Goal: Information Seeking & Learning: Learn about a topic

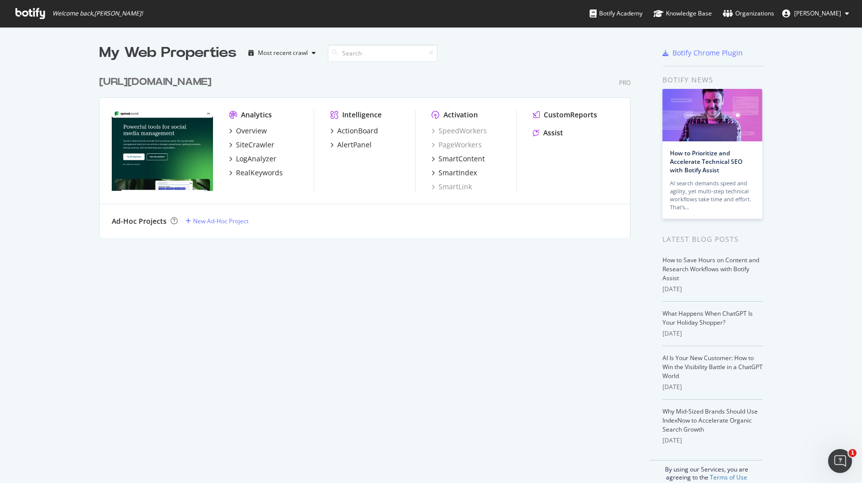
click at [153, 81] on div "[URL][DOMAIN_NAME]" at bounding box center [155, 82] width 112 height 14
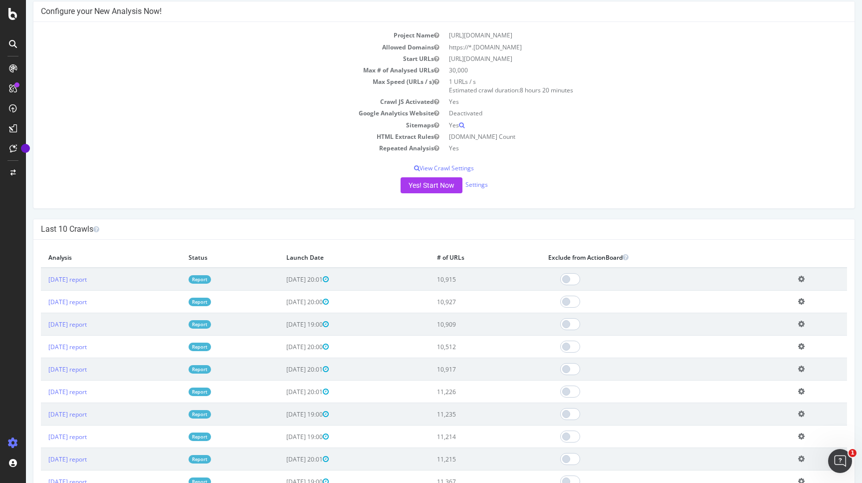
scroll to position [85, 0]
drag, startPoint x: 514, startPoint y: 284, endPoint x: 545, endPoint y: 278, distance: 32.1
click at [541, 278] on td "10,915" at bounding box center [485, 277] width 111 height 23
click at [510, 280] on td "10,915" at bounding box center [485, 277] width 111 height 23
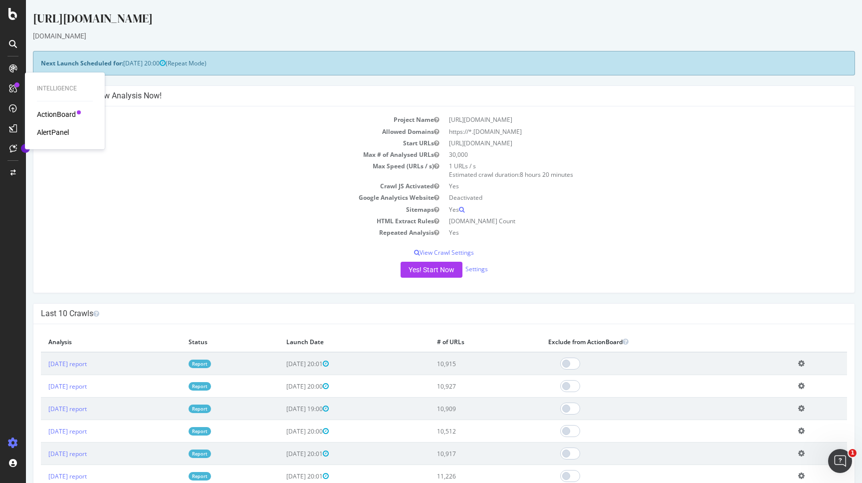
click at [61, 112] on div "ActionBoard" at bounding box center [56, 114] width 39 height 10
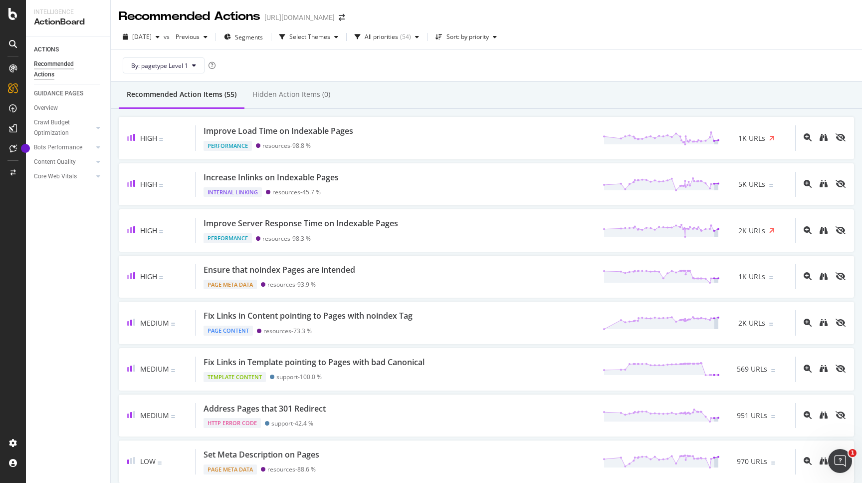
click at [419, 86] on div "Recommended Action Items (55) Hidden Action Items (0)" at bounding box center [486, 95] width 751 height 27
click at [383, 94] on div "Recommended Action Items (55) Hidden Action Items (0)" at bounding box center [486, 95] width 751 height 27
click at [41, 170] on div "Switch Project" at bounding box center [54, 174] width 55 height 17
click at [74, 180] on div "Core Web Vitals" at bounding box center [55, 176] width 43 height 10
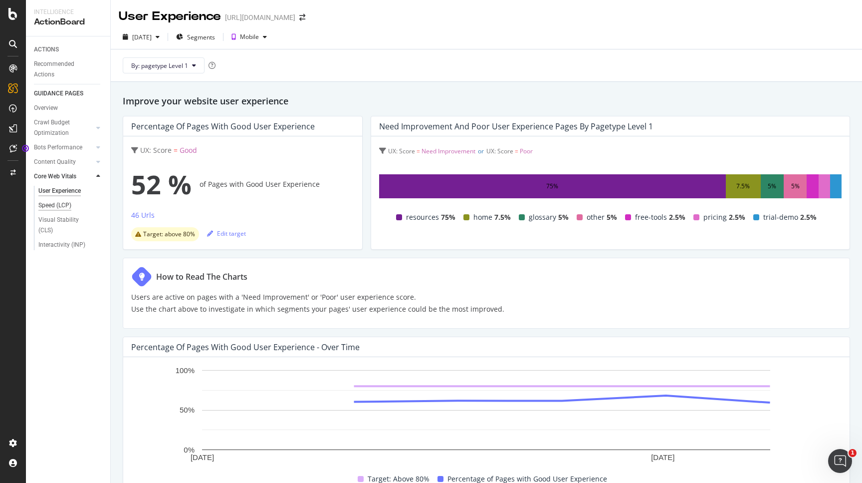
click at [61, 206] on div "Speed (LCP)" at bounding box center [54, 205] width 33 height 10
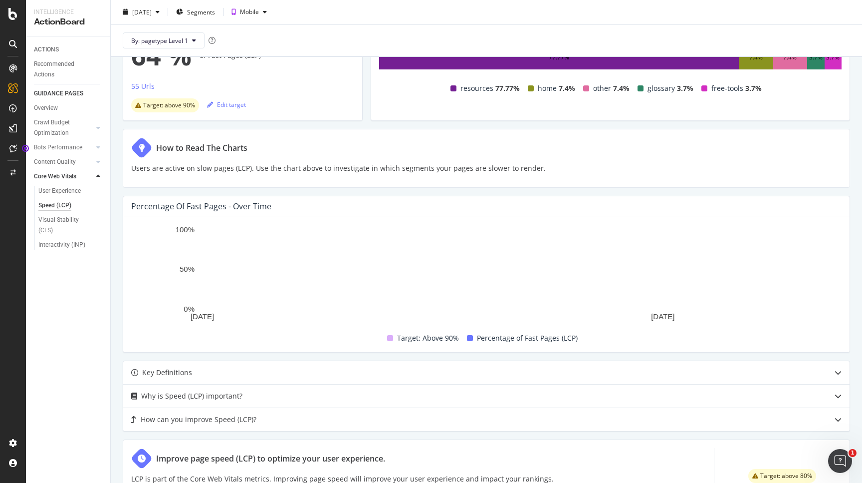
scroll to position [177, 0]
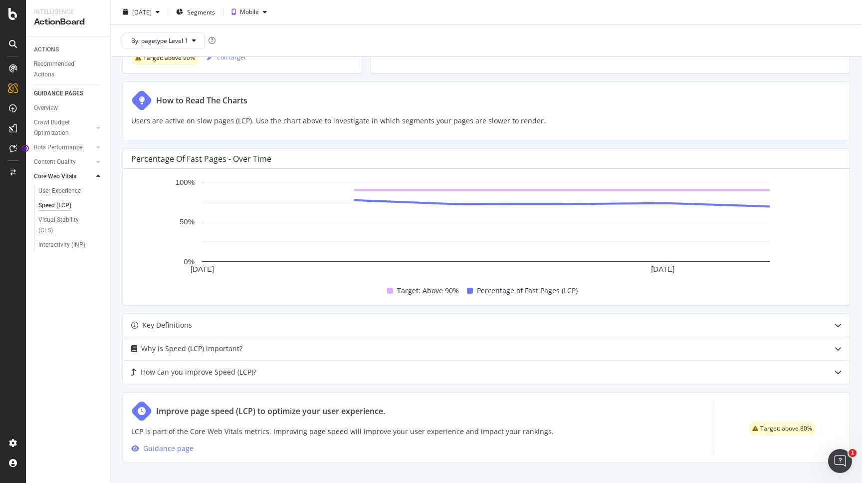
click at [605, 432] on div "Improve page speed (LCP) to optimize your user experience. LCP is part of the C…" at bounding box center [487, 427] width 728 height 71
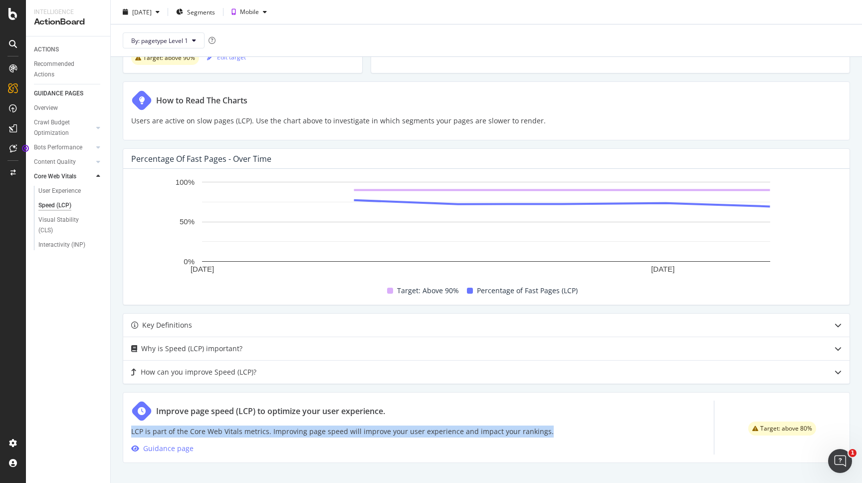
drag, startPoint x: 579, startPoint y: 434, endPoint x: 448, endPoint y: 408, distance: 133.9
click at [448, 408] on div "Improve page speed (LCP) to optimize your user experience. LCP is part of the C…" at bounding box center [487, 427] width 728 height 71
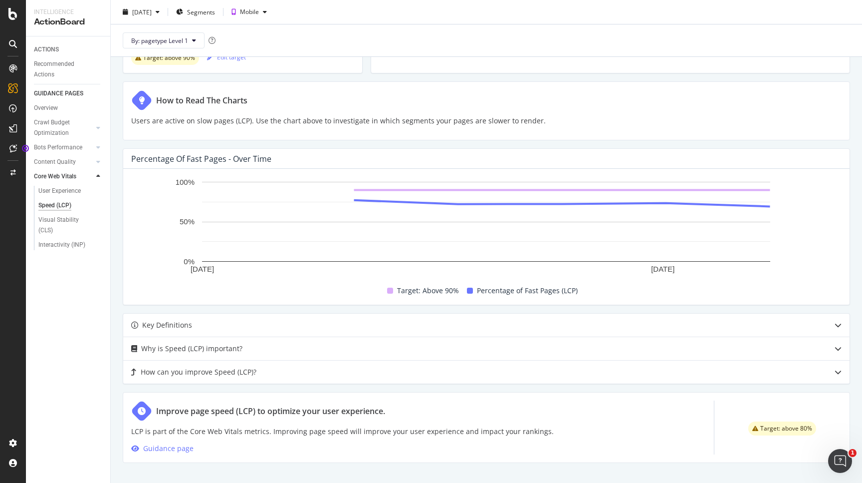
click at [452, 403] on div "Improve page speed (LCP) to optimize your user experience." at bounding box center [342, 410] width 423 height 21
drag, startPoint x: 452, startPoint y: 403, endPoint x: 528, endPoint y: 439, distance: 83.9
click at [527, 439] on div "Improve page speed (LCP) to optimize your user experience. LCP is part of the C…" at bounding box center [342, 427] width 423 height 54
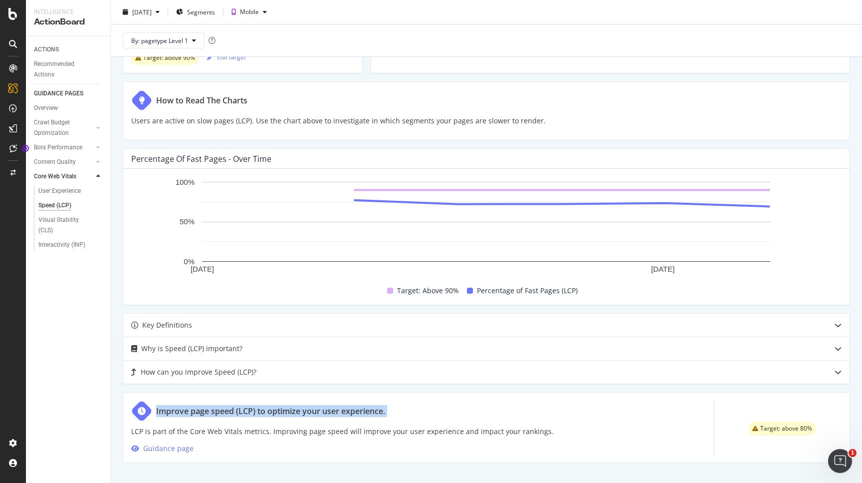
click at [534, 431] on p "LCP is part of the Core Web Vitals metrics. Improving page speed will improve y…" at bounding box center [342, 431] width 423 height 12
click at [364, 316] on div "Key Definitions" at bounding box center [486, 324] width 727 height 23
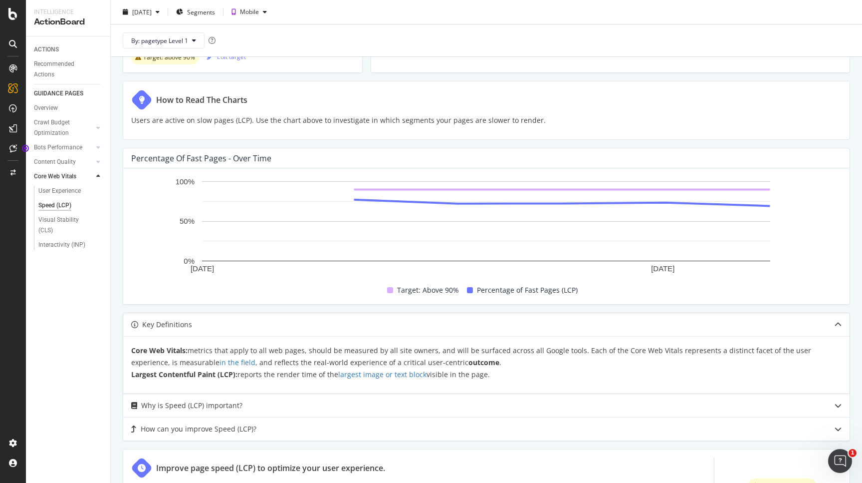
click at [201, 321] on div "Key Definitions" at bounding box center [466, 324] width 687 height 12
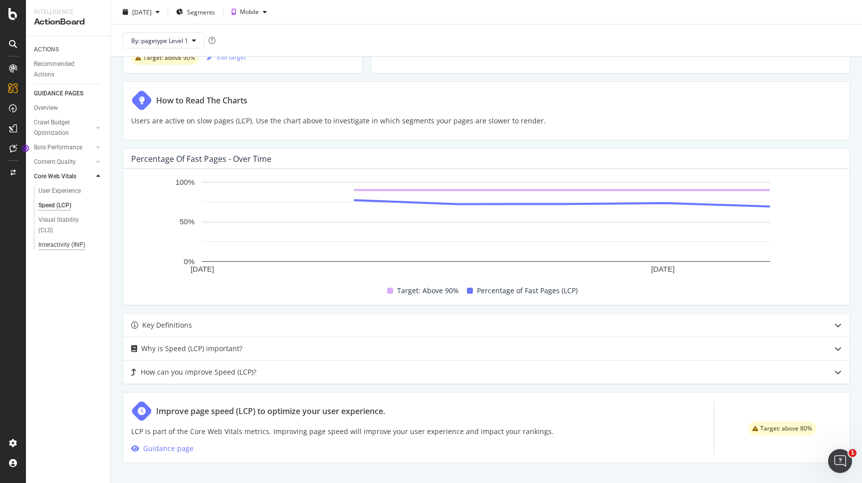
click at [65, 245] on div "Interactivity (INP)" at bounding box center [61, 245] width 47 height 10
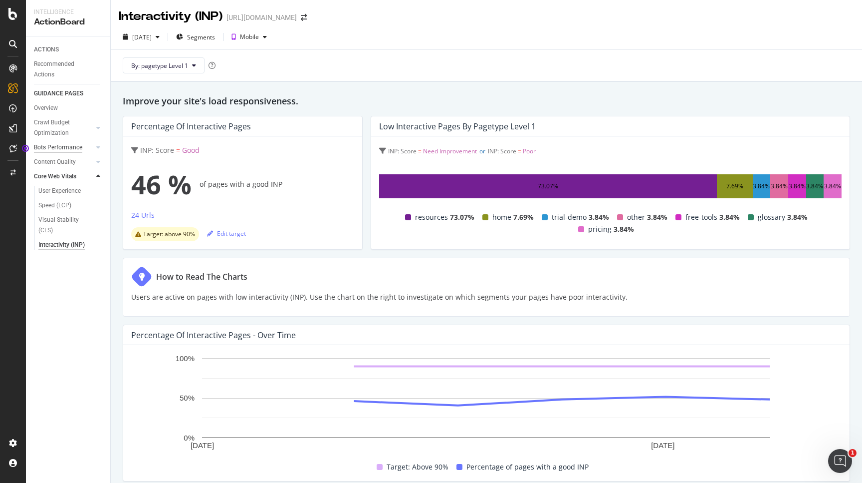
click at [66, 151] on div "Bots Performance" at bounding box center [58, 147] width 48 height 10
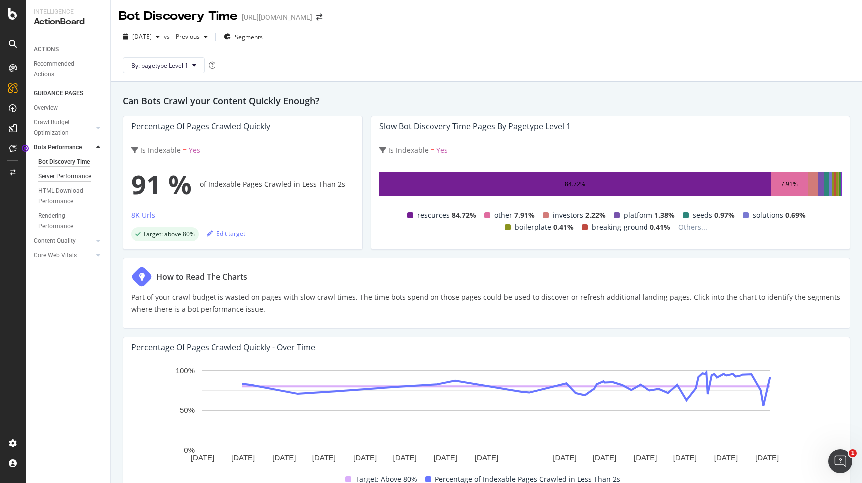
click at [71, 174] on div "Server Performance" at bounding box center [64, 176] width 53 height 10
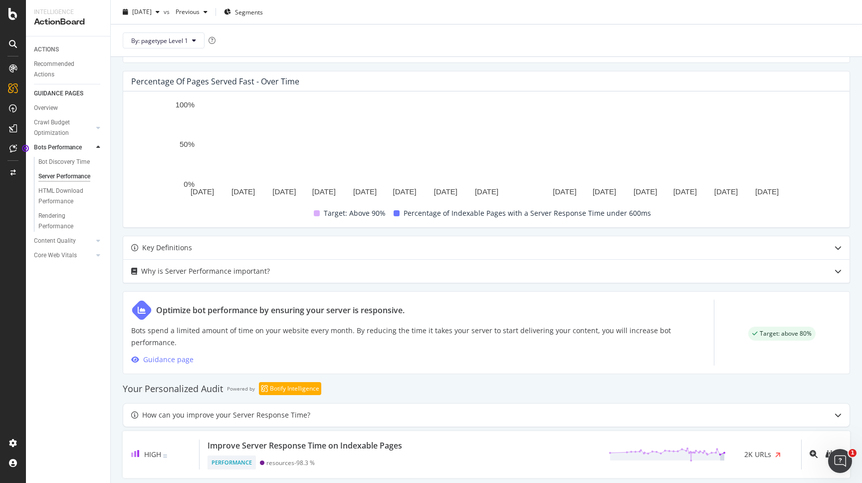
scroll to position [269, 0]
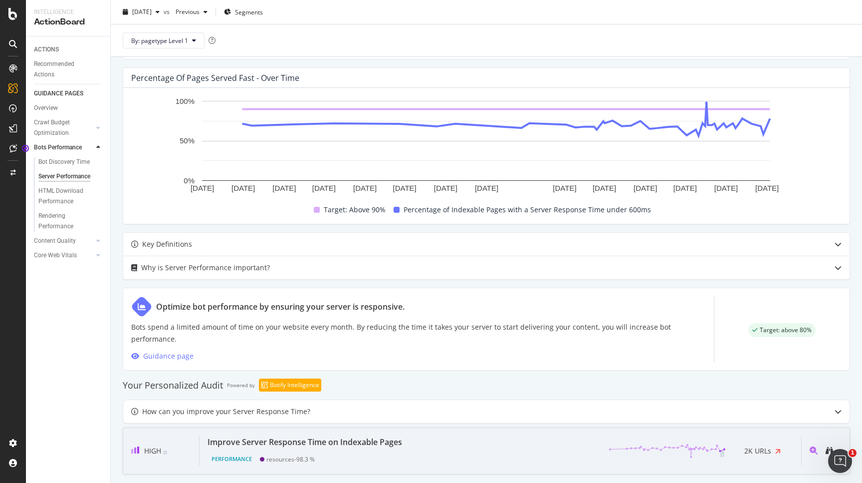
click at [404, 436] on div "Improve Server Response Time on Indexable Pages" at bounding box center [307, 442] width 199 height 12
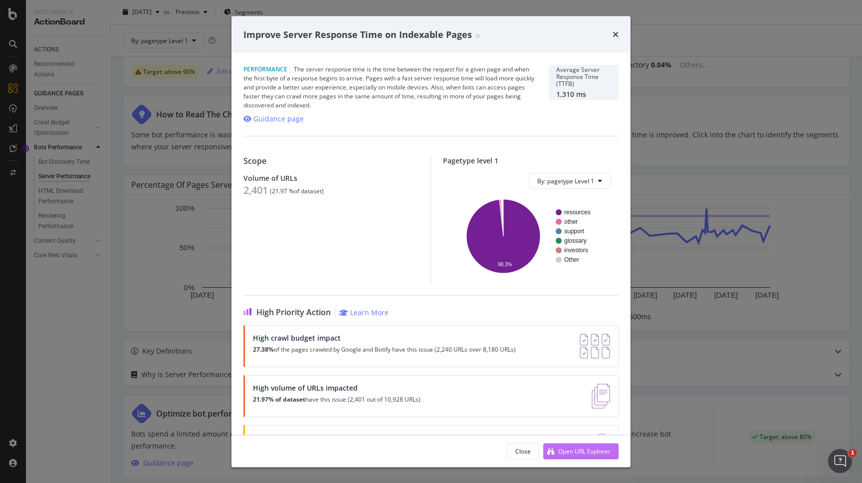
click at [592, 451] on div "Open URL Explorer" at bounding box center [584, 450] width 52 height 8
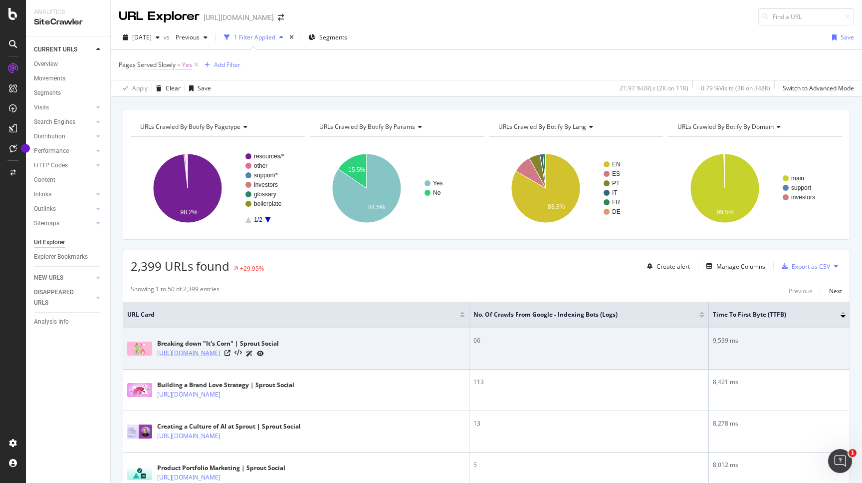
click at [221, 354] on link "[URL][DOMAIN_NAME]" at bounding box center [188, 353] width 63 height 10
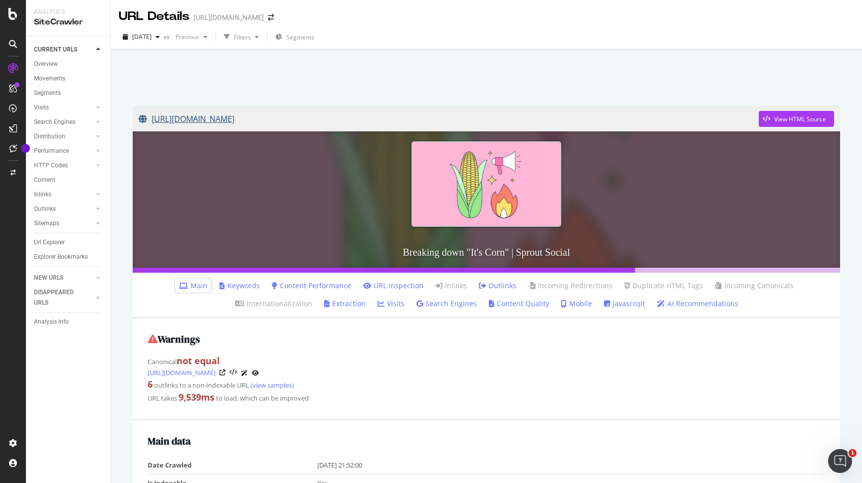
click at [326, 120] on link "[URL][DOMAIN_NAME]" at bounding box center [449, 118] width 620 height 25
